Goal: Information Seeking & Learning: Learn about a topic

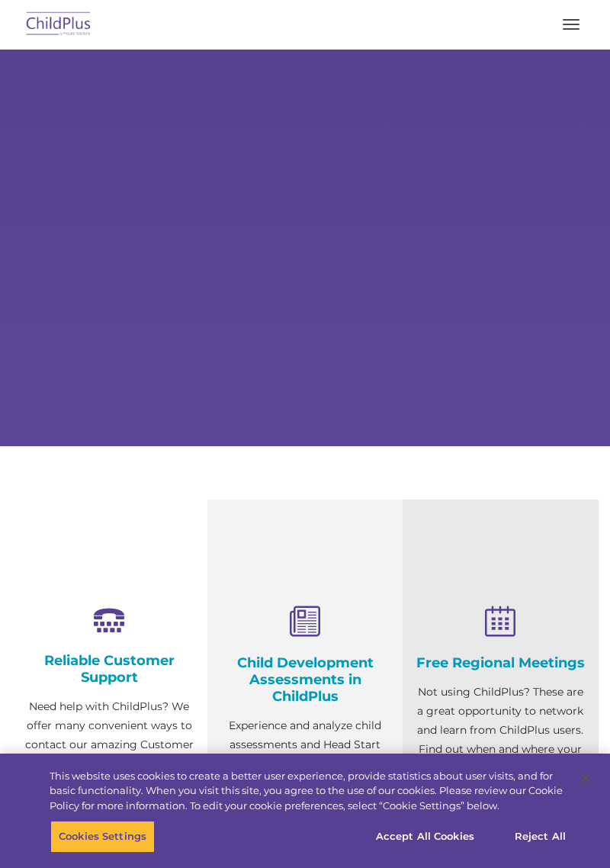
select select "MEDIUM"
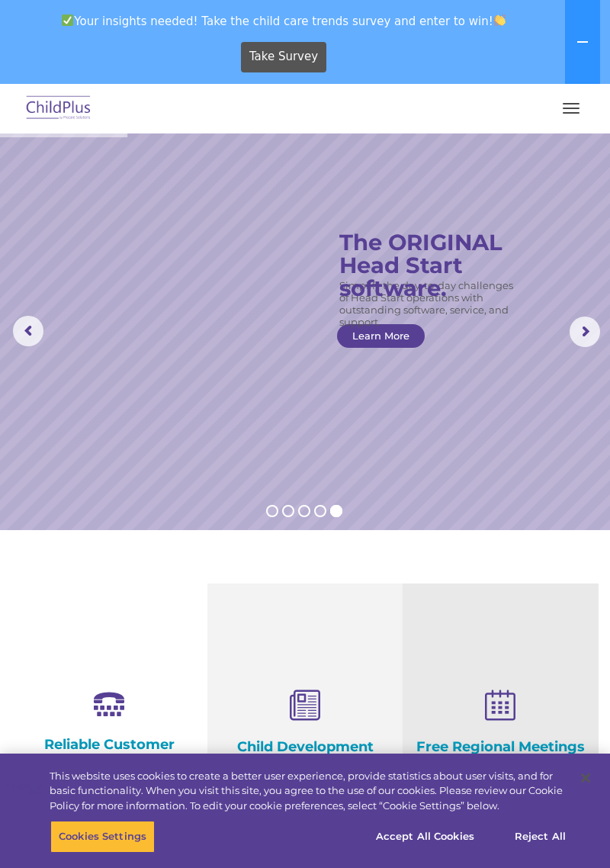
click at [560, 116] on button "button" at bounding box center [571, 108] width 32 height 24
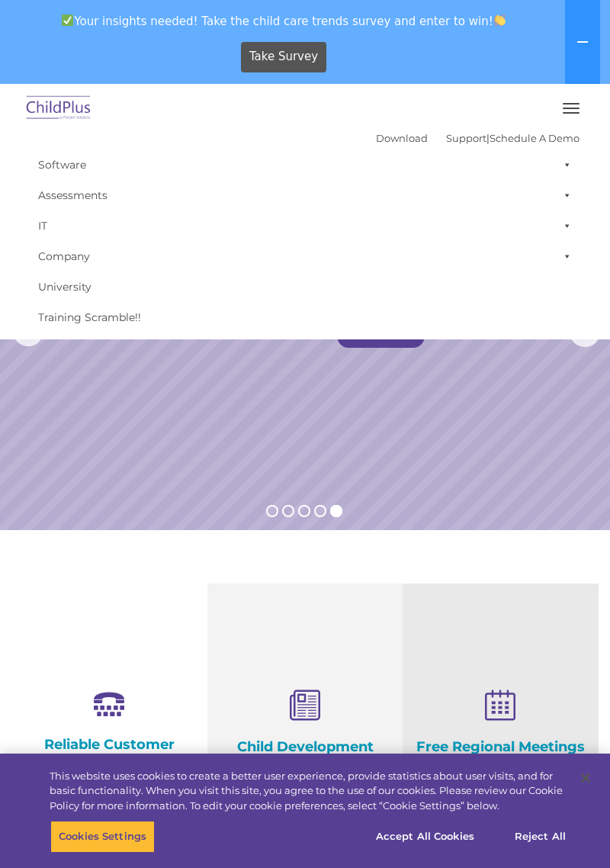
click at [520, 390] on rs-slide "Simplify the day-to-day challenges of Head Start operations with outstanding so…" at bounding box center [305, 331] width 610 height 396
click at [524, 393] on rs-slide "Simplify the day-to-day challenges of Head Start operations with outstanding so…" at bounding box center [305, 331] width 610 height 396
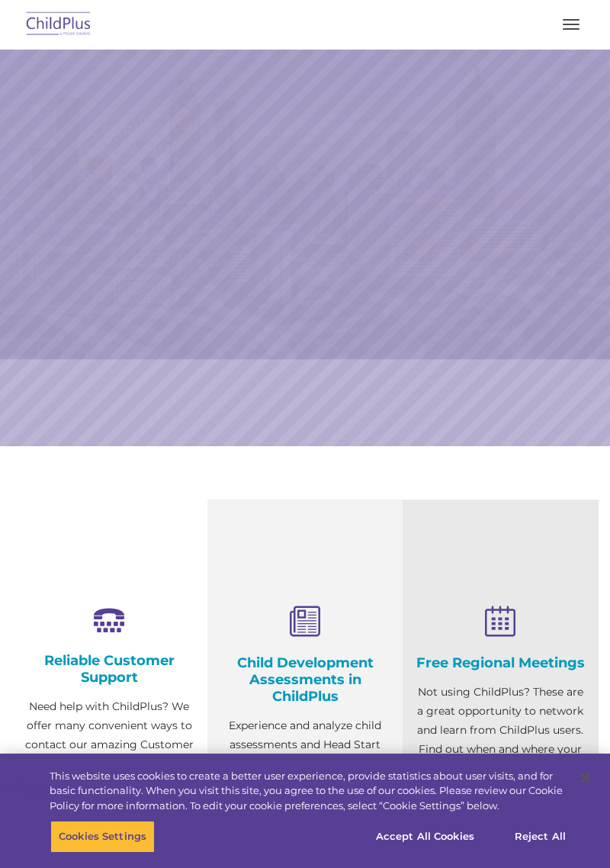
select select "MEDIUM"
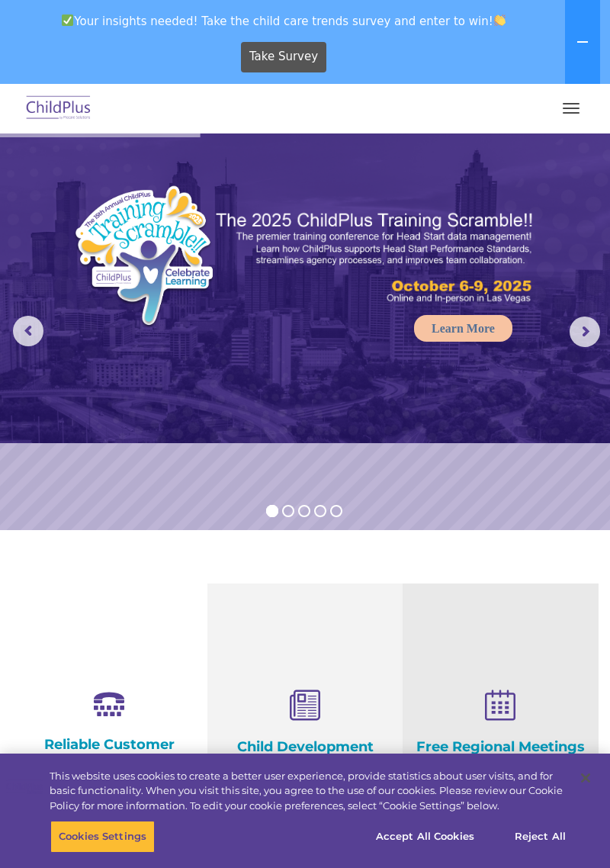
click at [582, 111] on button "button" at bounding box center [571, 108] width 32 height 24
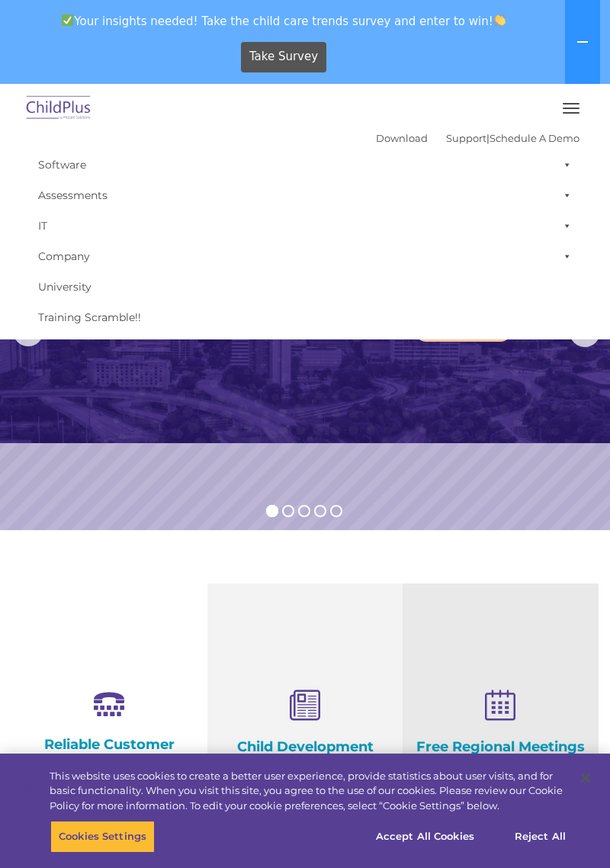
click at [564, 119] on button "button" at bounding box center [571, 108] width 32 height 24
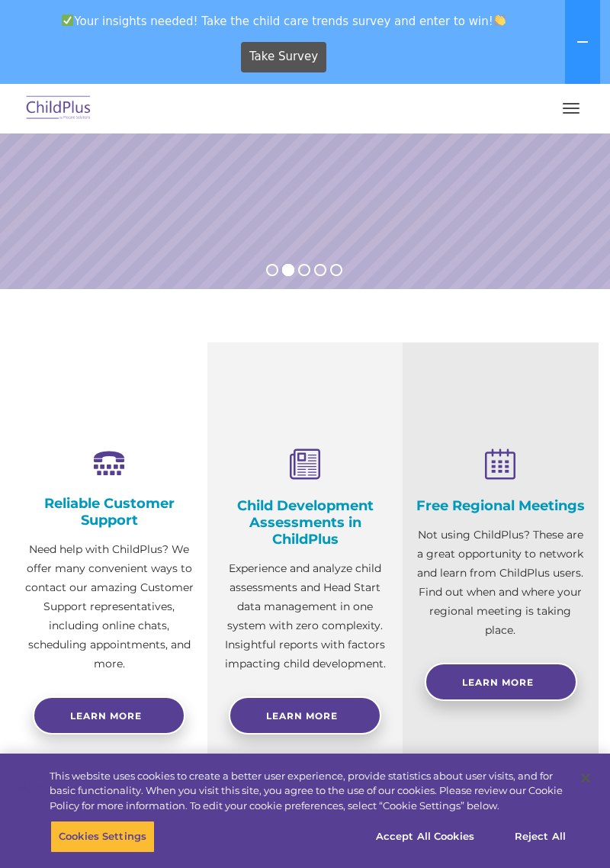
scroll to position [239, 0]
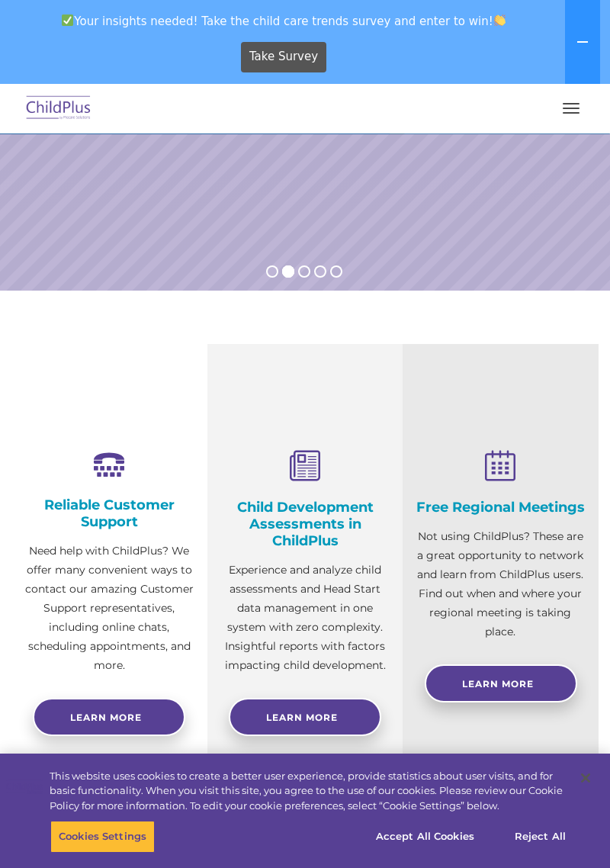
click at [325, 528] on h4 "Child Development Assessments in ChildPlus" at bounding box center [305, 524] width 173 height 50
click at [323, 718] on span "Learn More" at bounding box center [302, 716] width 72 height 11
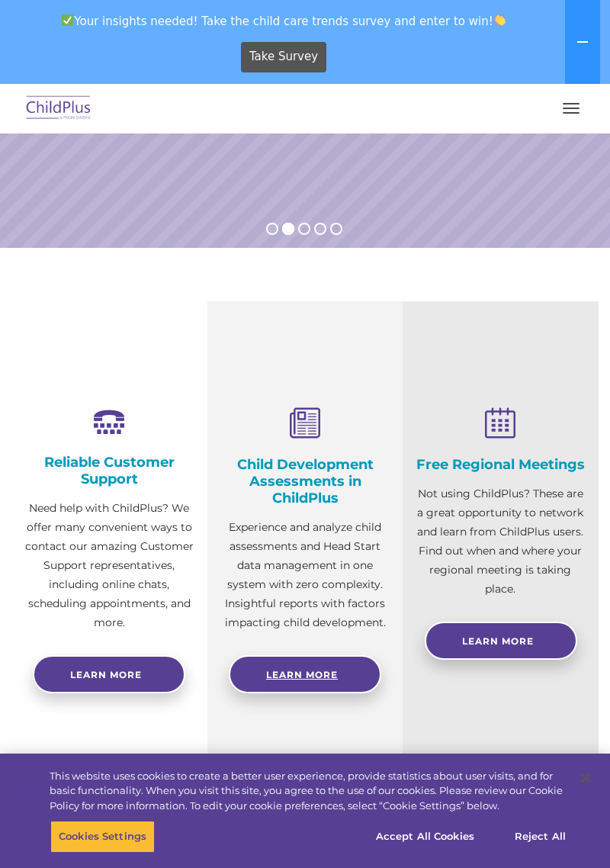
scroll to position [313, 0]
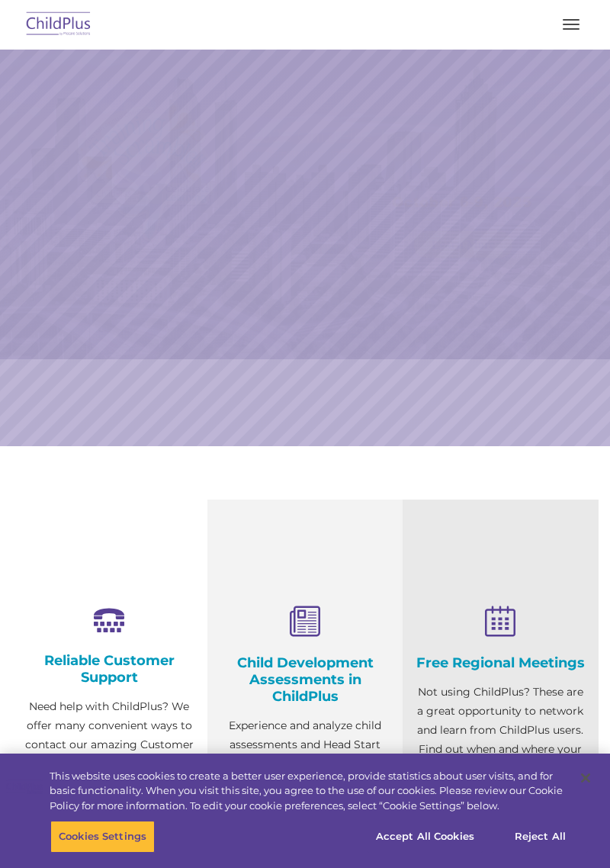
select select "MEDIUM"
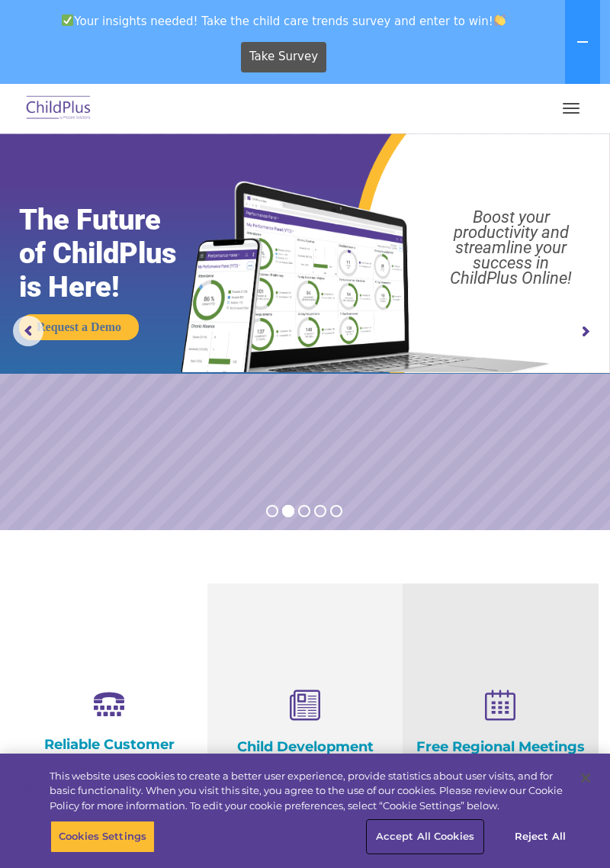
click at [444, 836] on button "Accept All Cookies" at bounding box center [424, 836] width 115 height 32
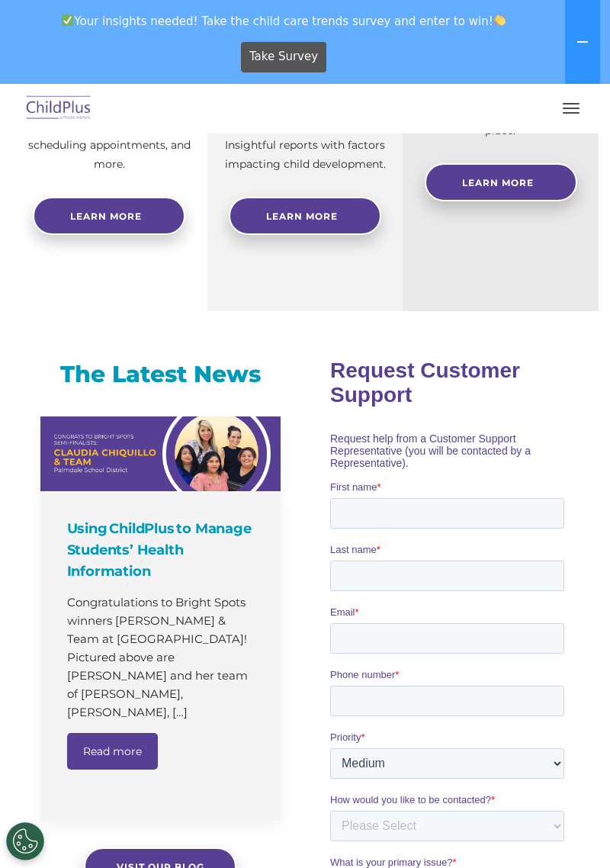
scroll to position [738, 0]
